Goal: Task Accomplishment & Management: Use online tool/utility

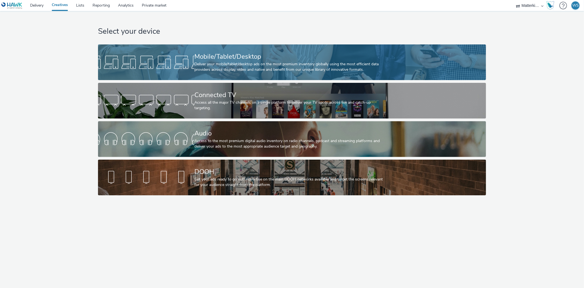
click at [248, 69] on div "Deliver your mobile/tablet/desktop ads on the most premium inventory globally u…" at bounding box center [290, 66] width 193 height 11
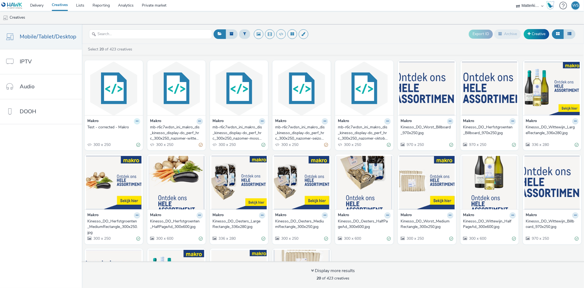
click at [136, 121] on icon at bounding box center [137, 120] width 2 height 3
drag, startPoint x: 127, startPoint y: 129, endPoint x: 111, endPoint y: 132, distance: 15.9
click at [111, 132] on link "Edit" at bounding box center [119, 130] width 41 height 11
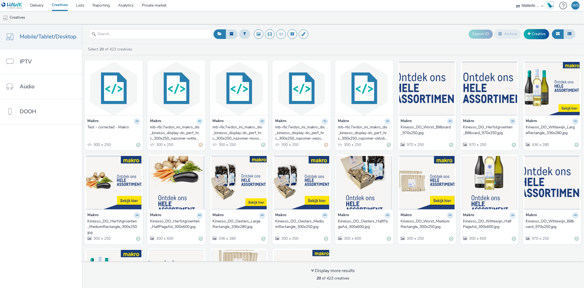
click at [199, 120] on icon at bounding box center [200, 120] width 2 height 3
click at [178, 134] on link "Edit" at bounding box center [182, 130] width 41 height 11
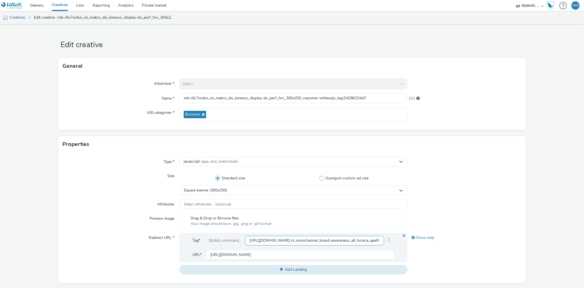
click at [313, 241] on input "[URL][DOMAIN_NAME] nl_omnichannel_brand-awareness_all_horeca_geeft-najaarsenerg…" at bounding box center [314, 241] width 139 height 10
click at [107, 209] on div "Type * javascript (app_and_webmobile) Size Standard size Gumgum custom ad size …" at bounding box center [291, 217] width 467 height 131
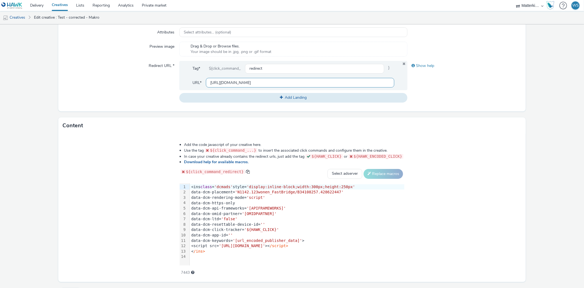
scroll to position [182, 0]
